Goal: Transaction & Acquisition: Purchase product/service

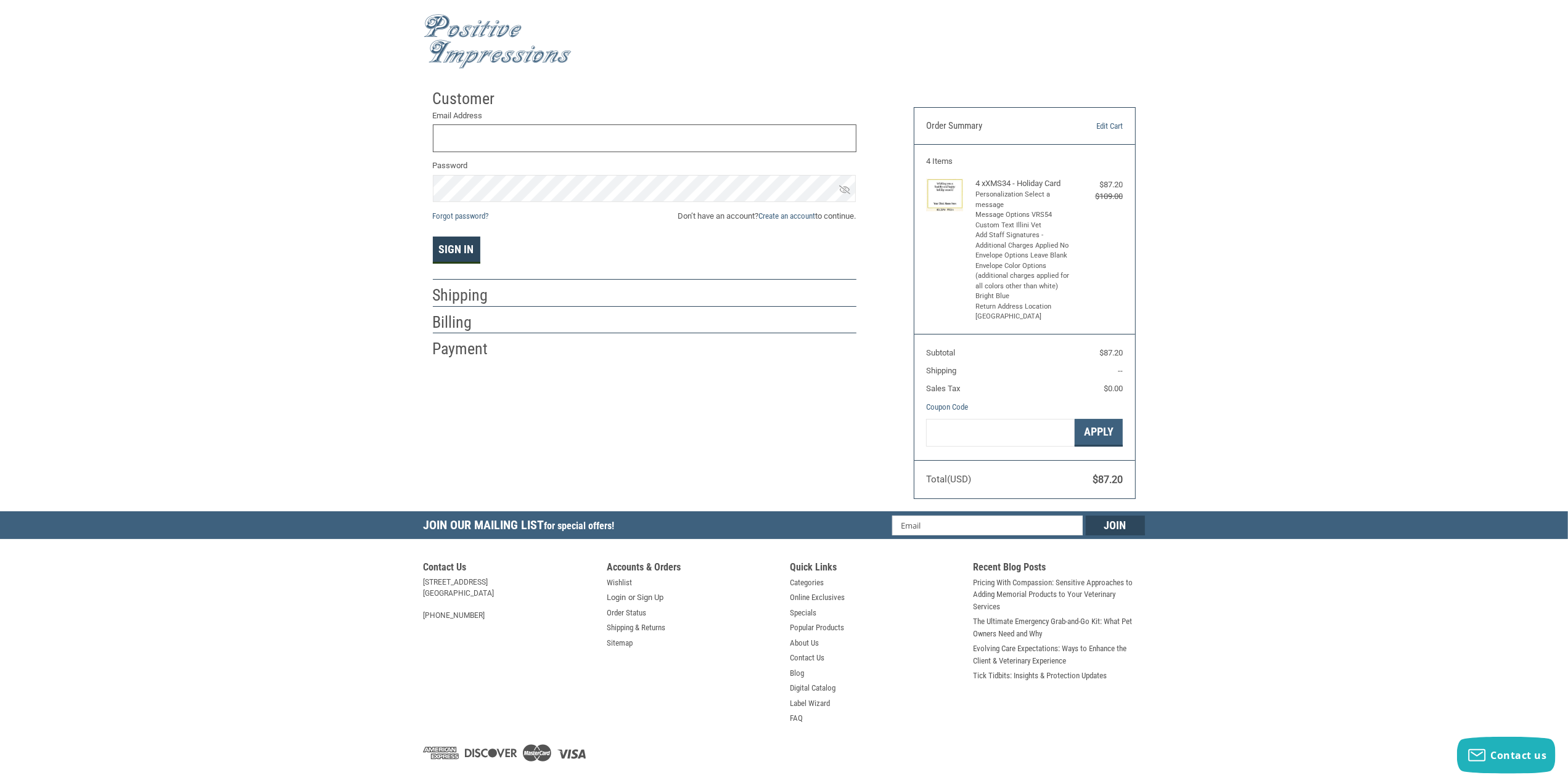
type input "[EMAIL_ADDRESS][DOMAIN_NAME]"
click at [460, 253] on button "Sign In" at bounding box center [457, 250] width 47 height 27
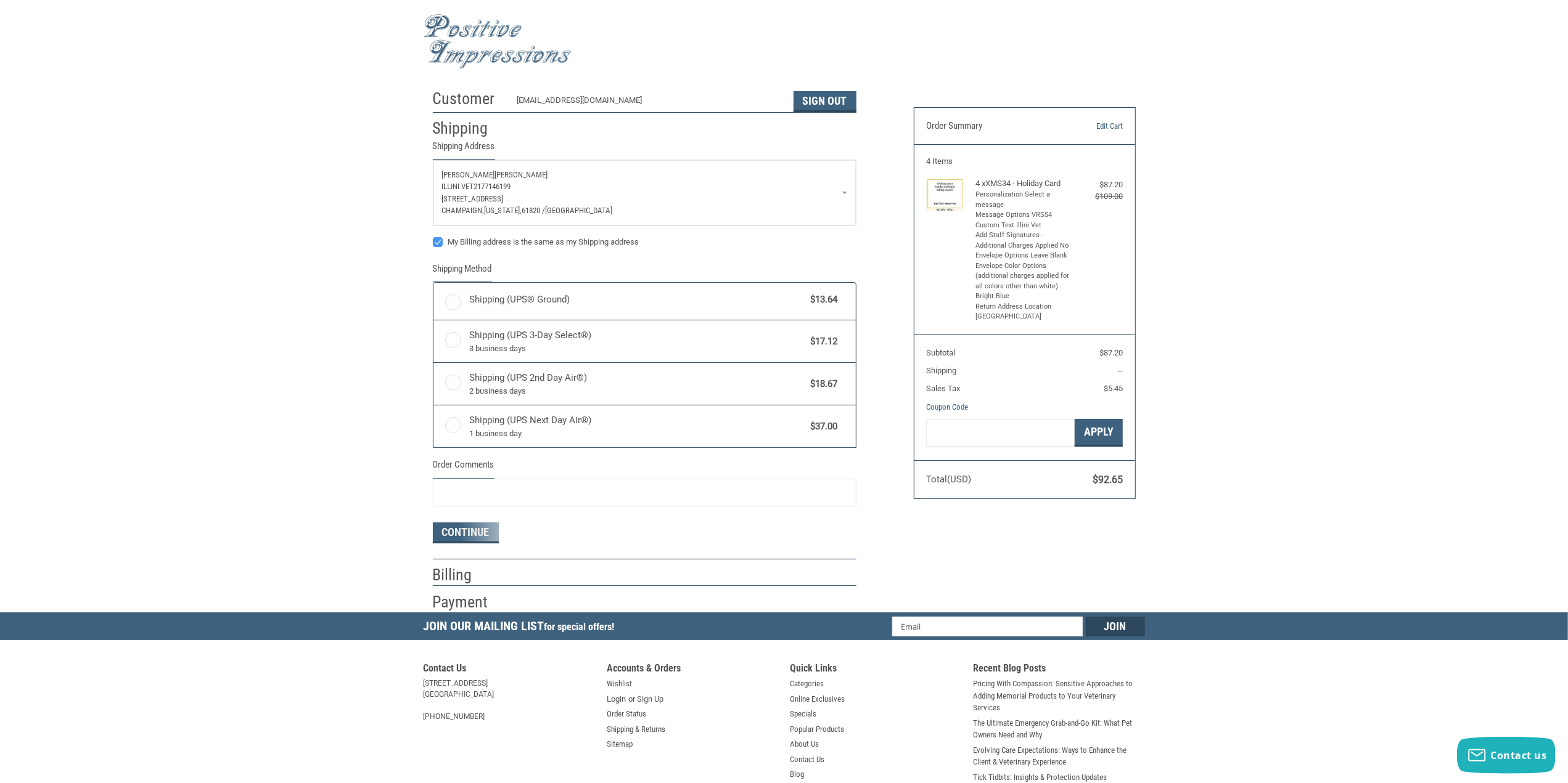
radio input "true"
